Goal: Communication & Community: Answer question/provide support

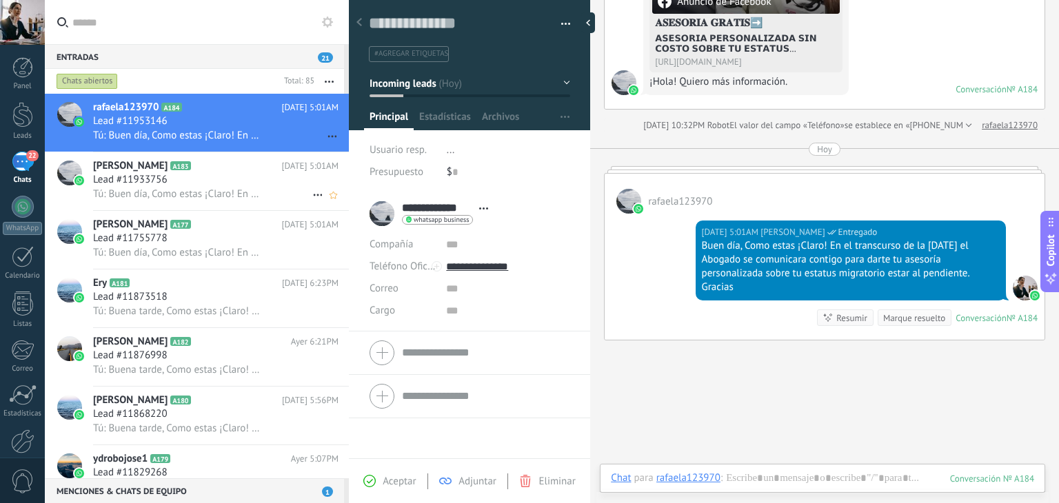
click at [251, 198] on span "Tú: Buen día, Como estas ¡Claro! En el transcurso de la mañana el Abogado se co…" at bounding box center [178, 194] width 170 height 13
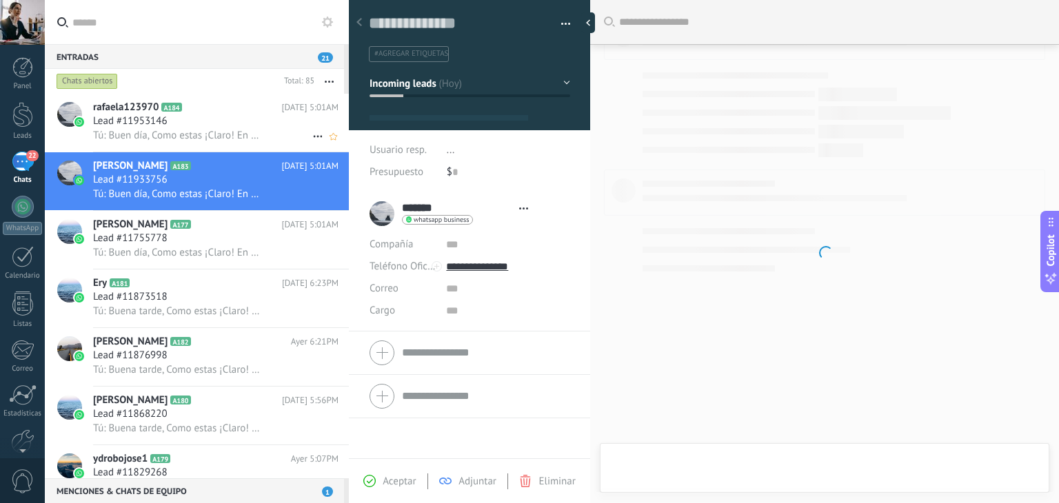
click at [199, 105] on h2 "rafaela123970 A184" at bounding box center [187, 108] width 189 height 14
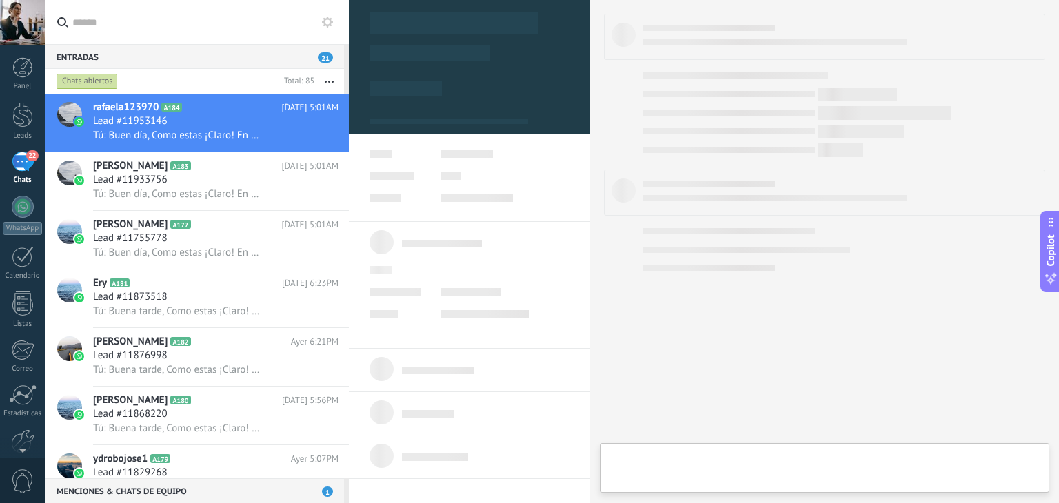
type textarea "**********"
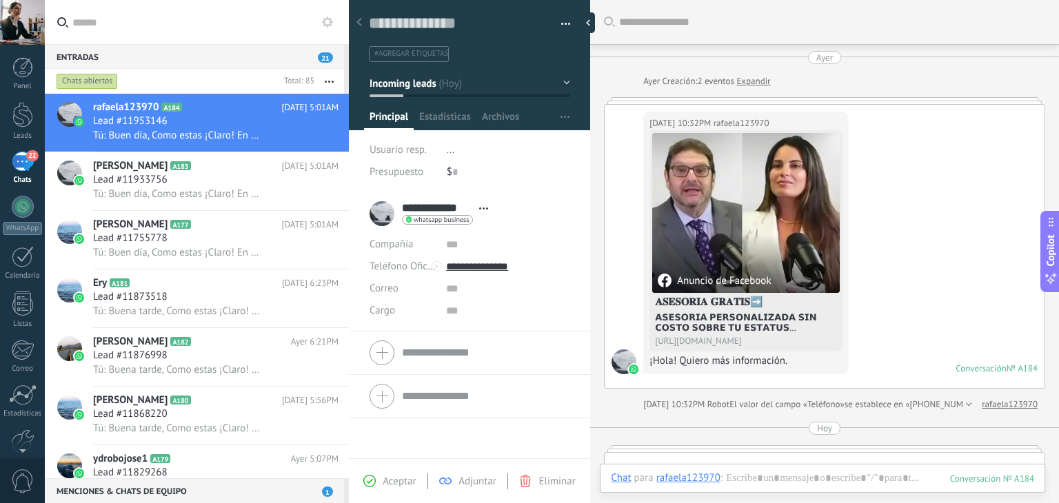
scroll to position [279, 0]
